Goal: Information Seeking & Learning: Find specific page/section

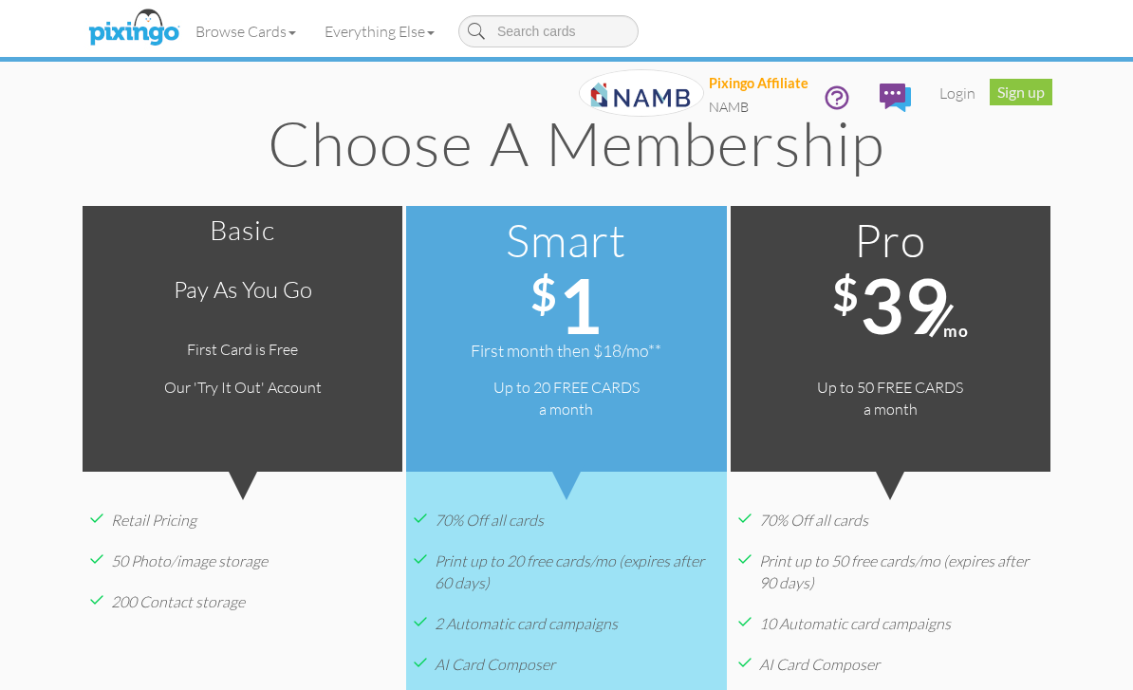
click at [391, 30] on link "Everything Else" at bounding box center [379, 31] width 138 height 47
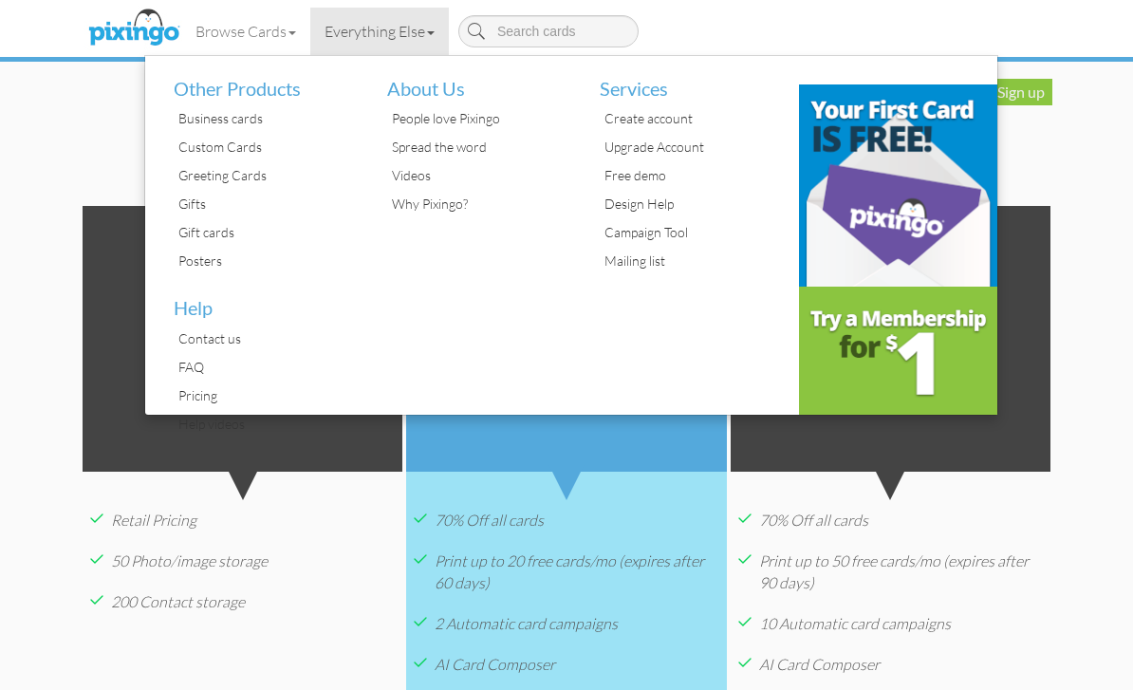
click at [681, 232] on div "Campaign Tool" at bounding box center [692, 232] width 185 height 28
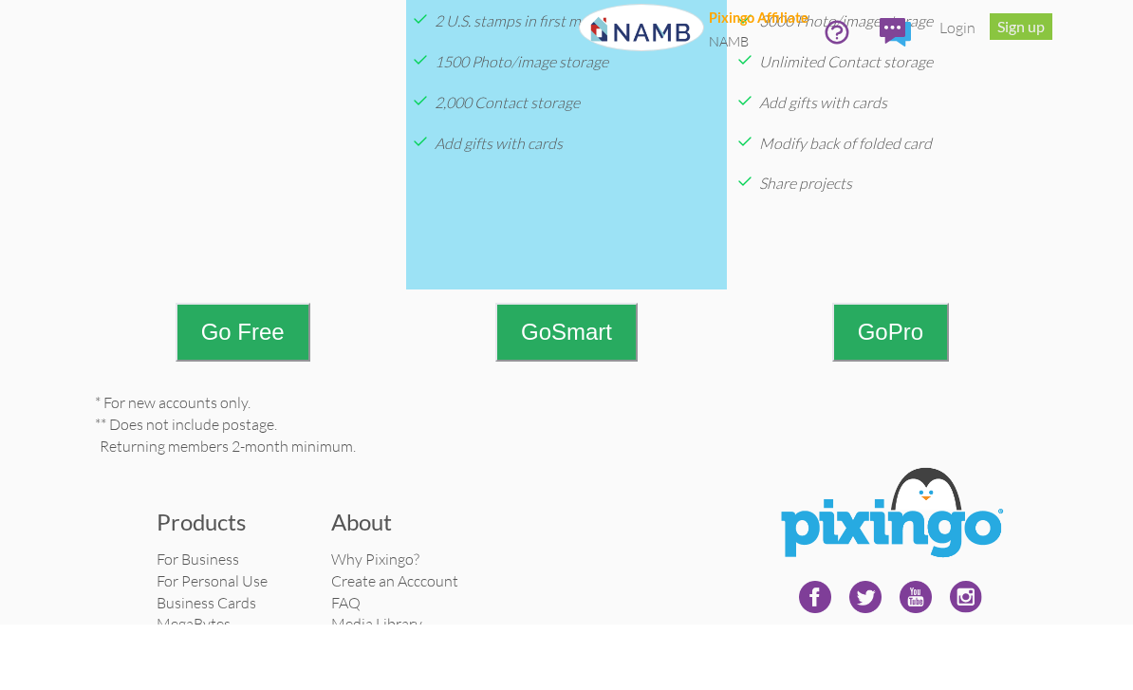
scroll to position [942, 0]
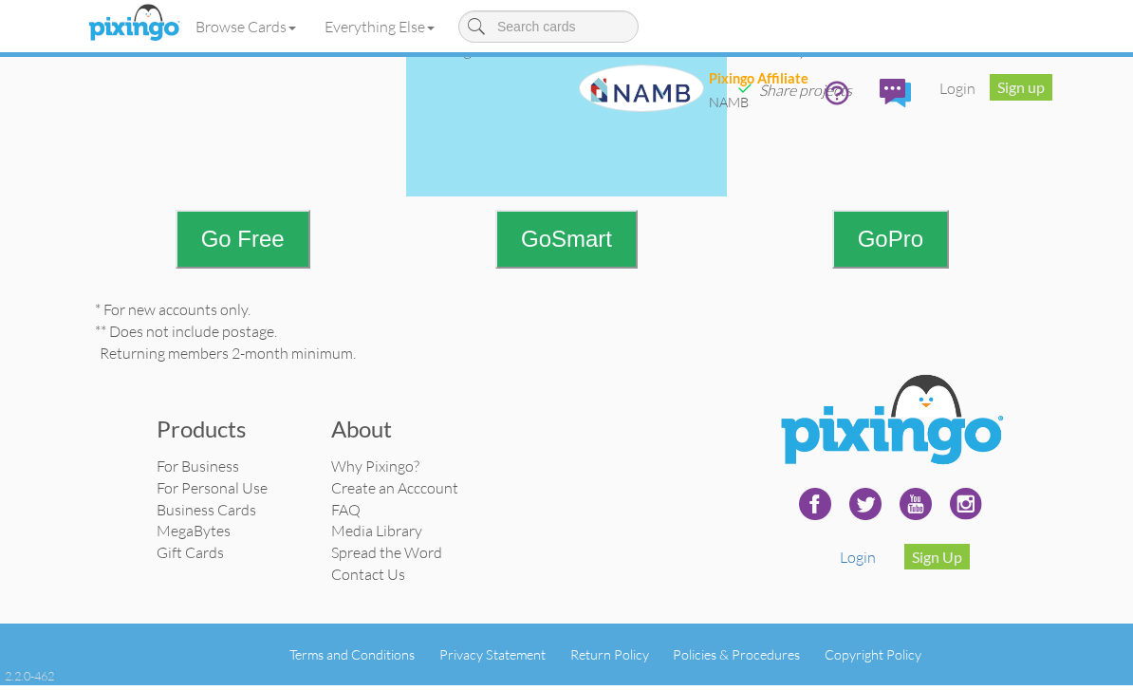
click at [231, 473] on link "For Business" at bounding box center [198, 470] width 83 height 19
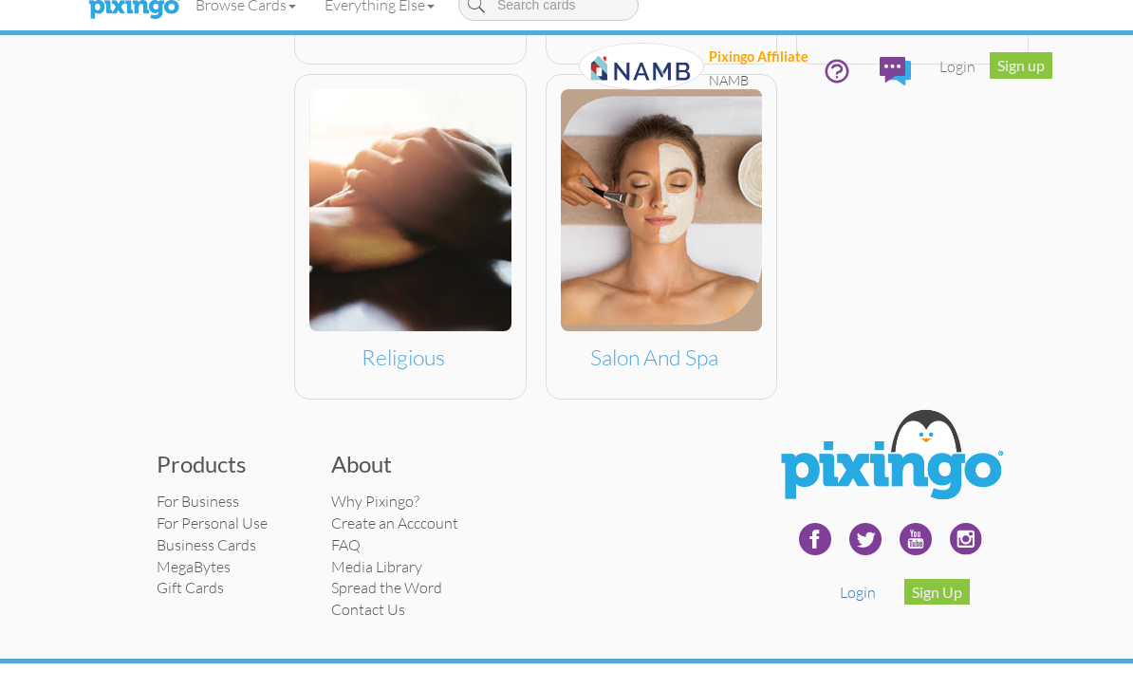
scroll to position [1599, 0]
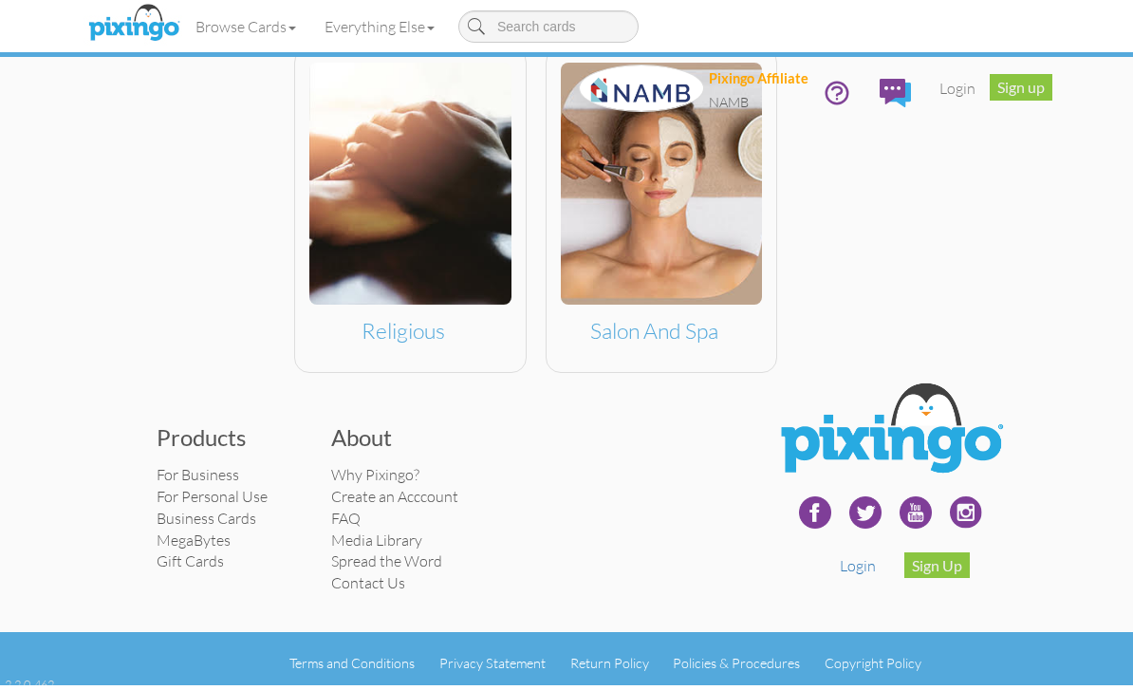
click at [335, 517] on link "FAQ" at bounding box center [345, 522] width 29 height 19
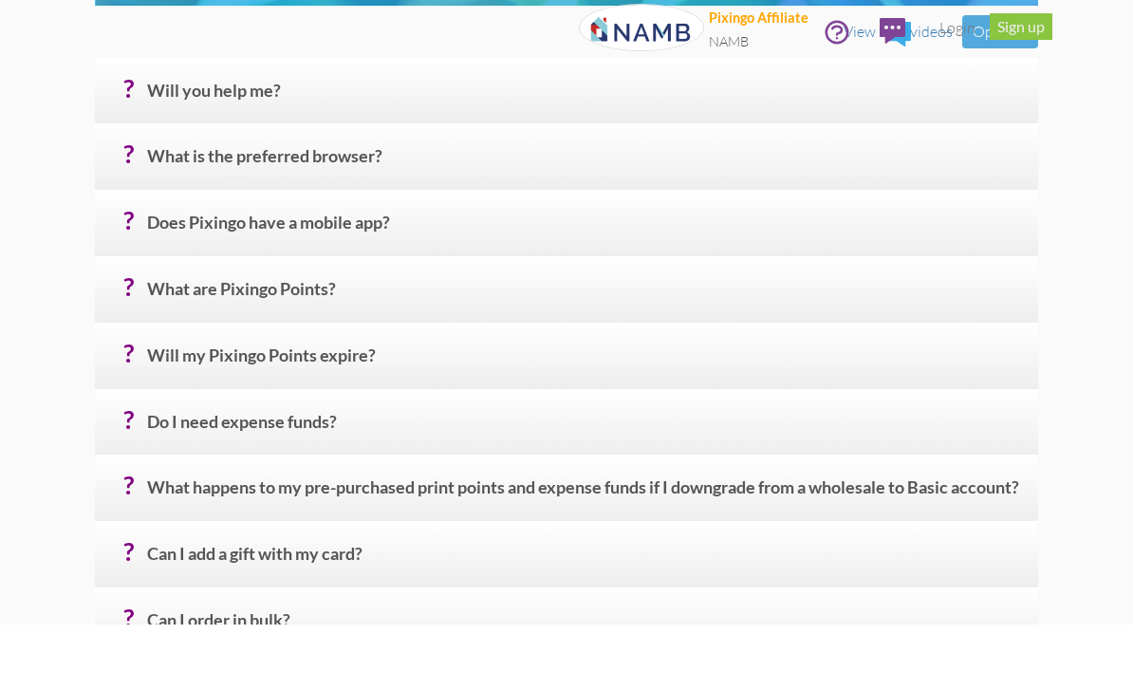
scroll to position [237, 0]
click at [181, 411] on h4 "? Will my Pixingo Points expire?" at bounding box center [585, 427] width 877 height 33
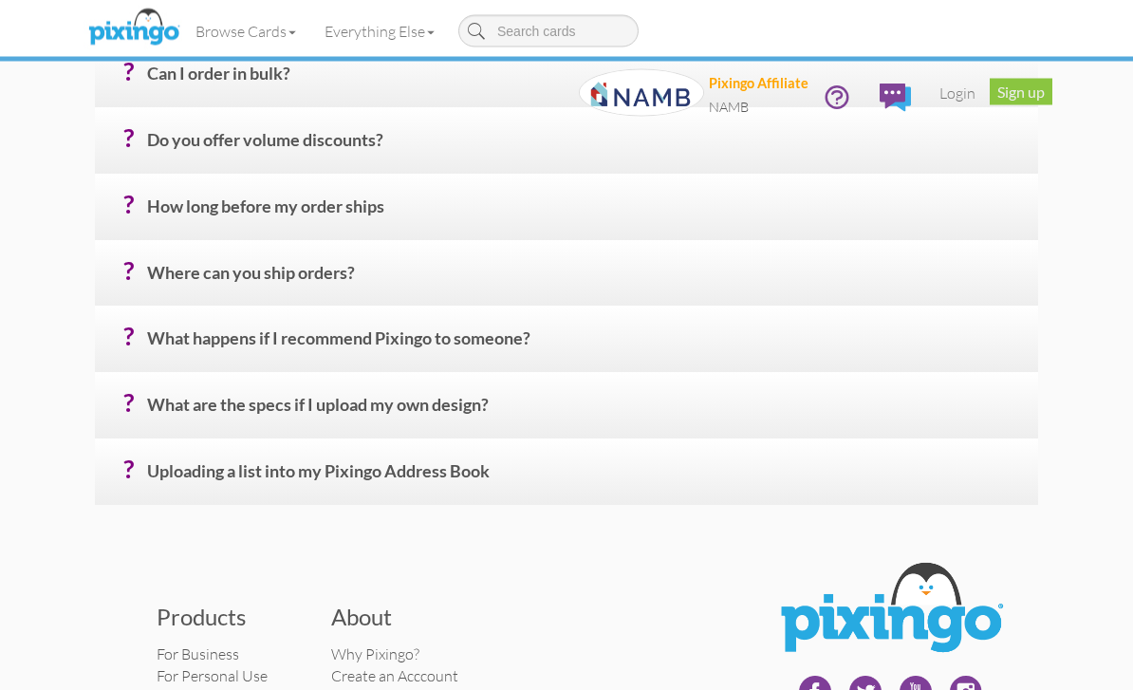
scroll to position [995, 0]
click at [979, 415] on h4 "? What are the specs if I upload my own design?" at bounding box center [585, 411] width 877 height 33
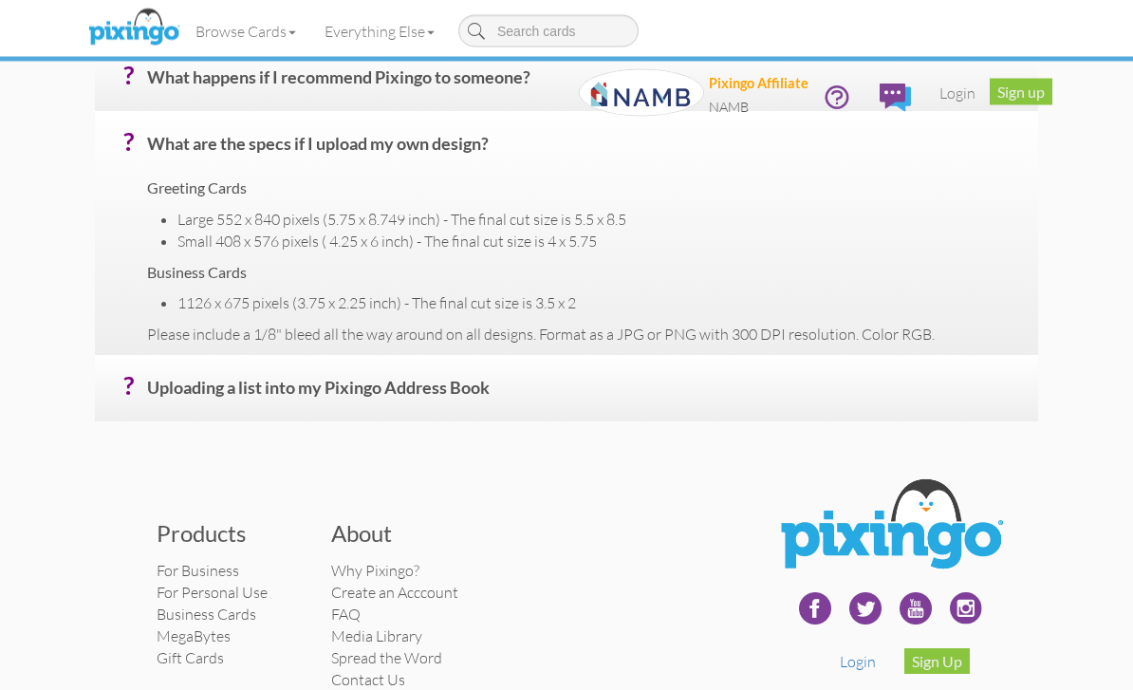
scroll to position [1260, 0]
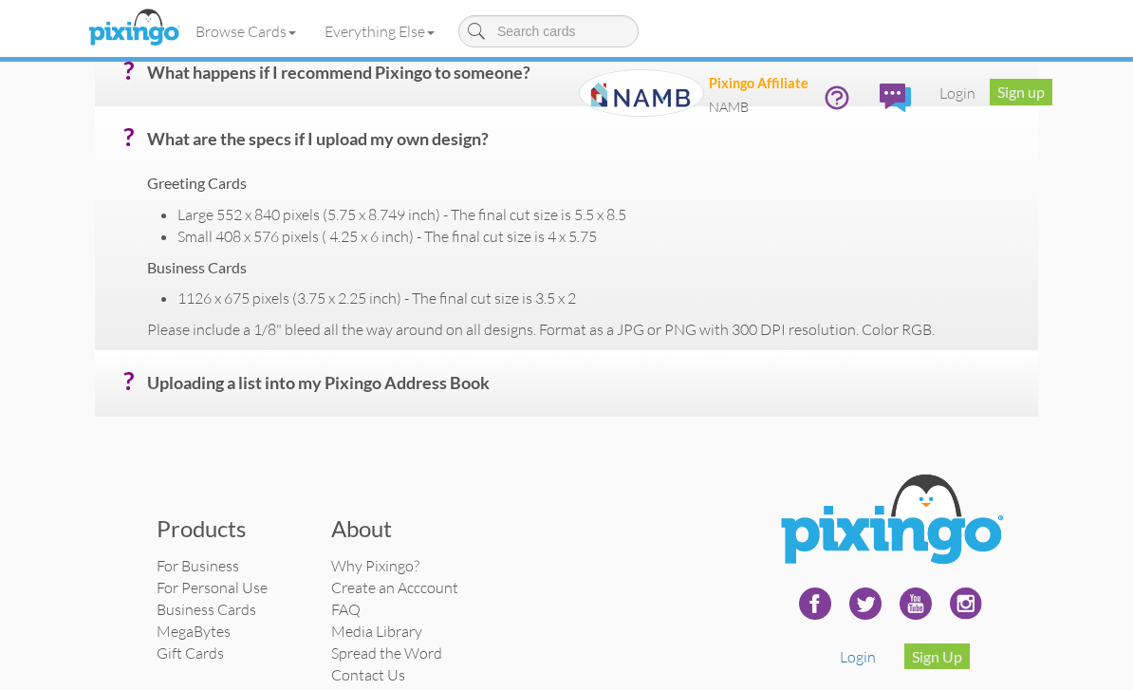
click at [163, 379] on h4 "? Uploading a list into my Pixingo Address Book" at bounding box center [585, 390] width 877 height 33
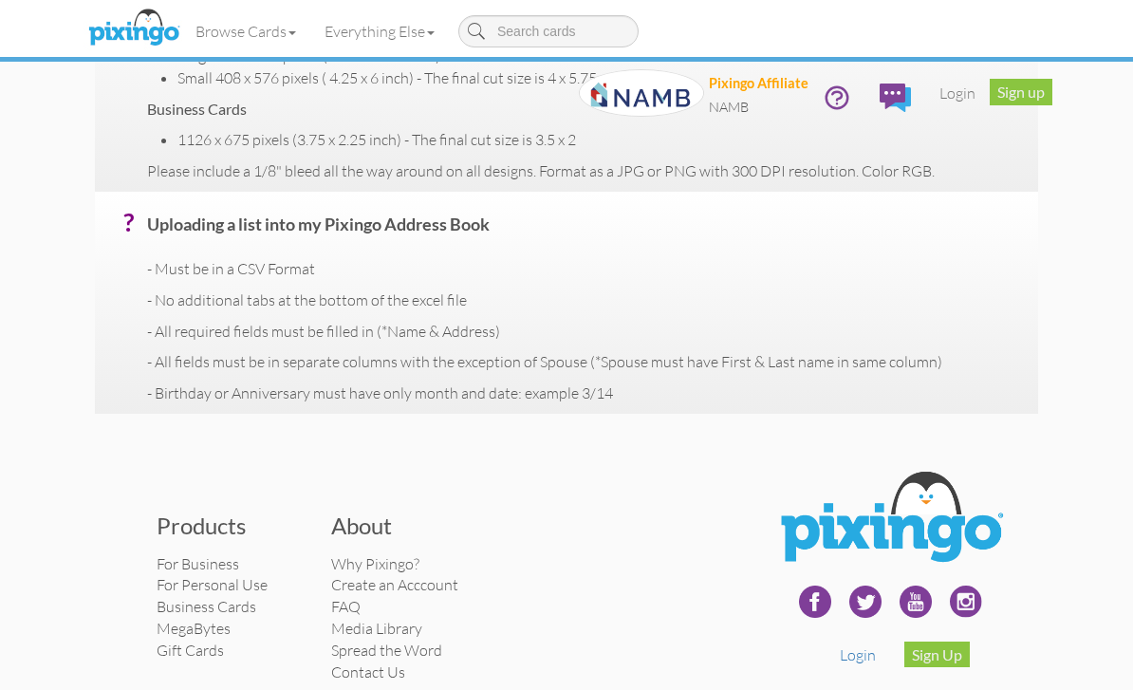
scroll to position [1439, 0]
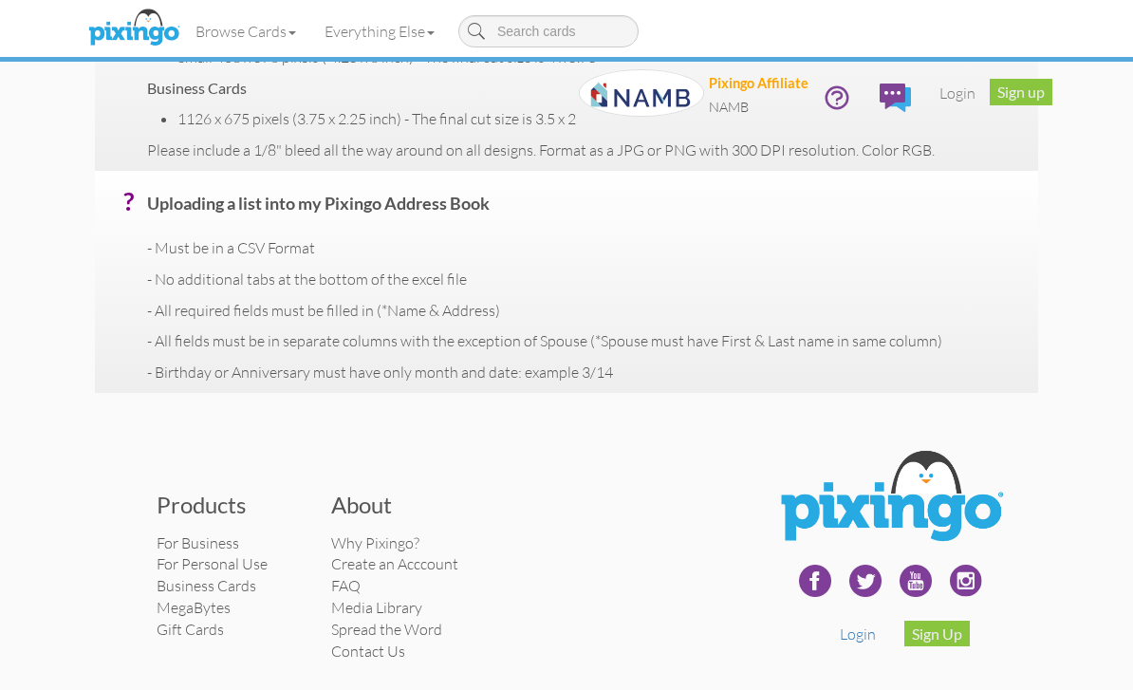
click at [381, 650] on link "Contact Us" at bounding box center [368, 650] width 74 height 19
